Goal: Check status

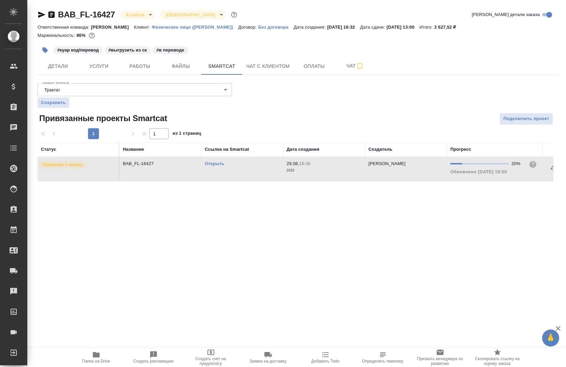
scroll to position [0, 71]
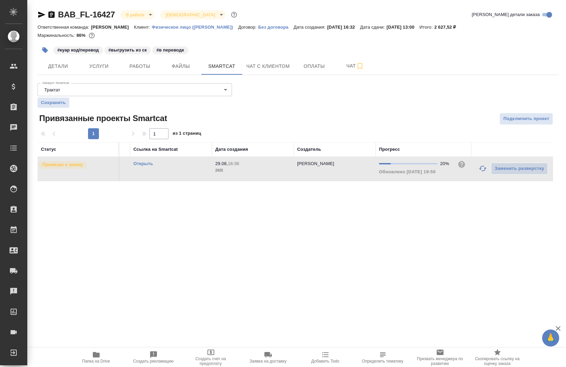
click at [482, 170] on icon "button" at bounding box center [483, 169] width 8 height 8
click at [54, 16] on icon "button" at bounding box center [51, 14] width 6 height 7
click at [40, 14] on icon "button" at bounding box center [41, 15] width 7 height 6
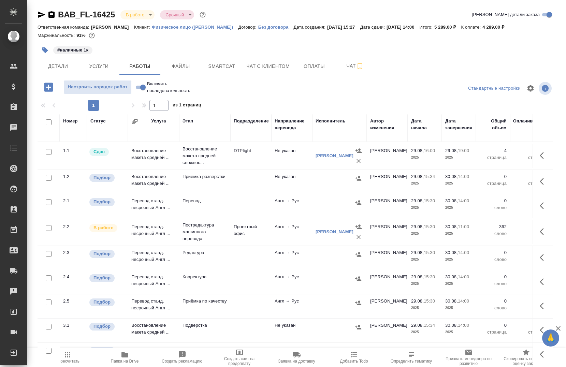
click at [42, 15] on icon "button" at bounding box center [42, 15] width 8 height 8
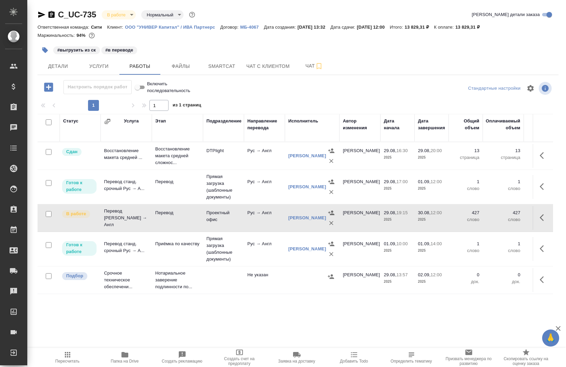
click at [40, 14] on icon "button" at bounding box center [42, 15] width 8 height 8
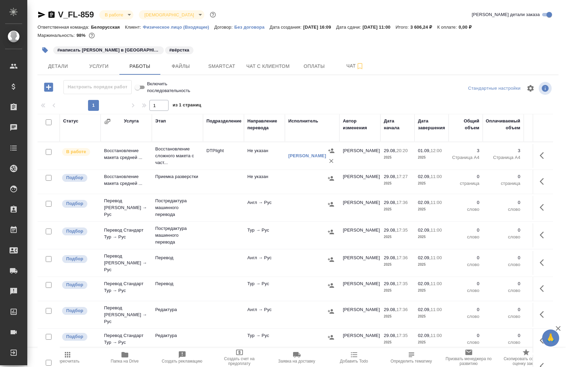
click at [44, 16] on icon "button" at bounding box center [42, 15] width 8 height 8
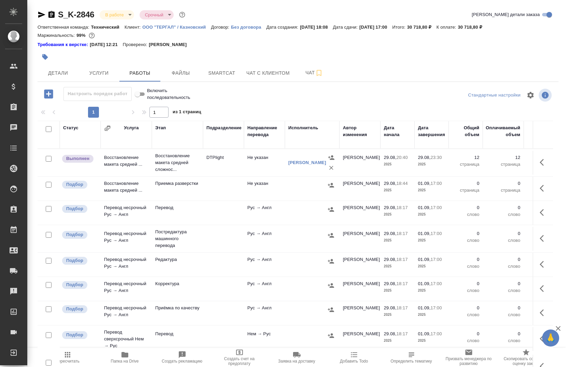
click at [40, 15] on icon "button" at bounding box center [42, 15] width 8 height 8
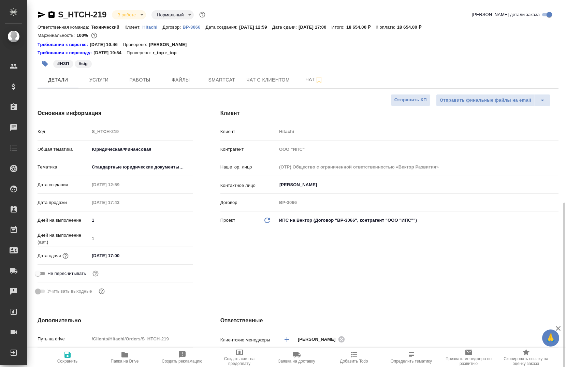
select select "RU"
click at [39, 16] on icon "button" at bounding box center [41, 15] width 7 height 6
